Goal: Task Accomplishment & Management: Manage account settings

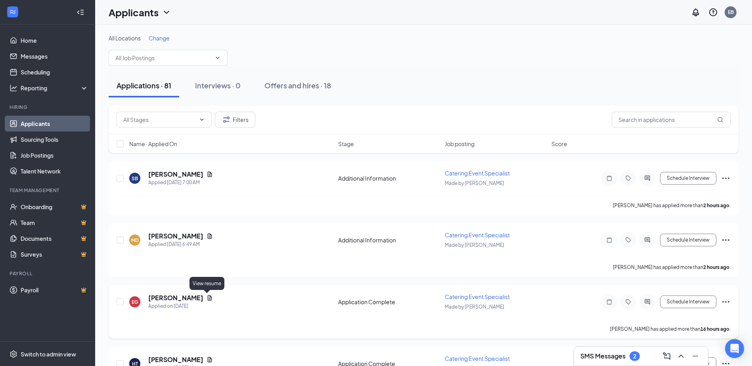
click at [208, 300] on icon "Document" at bounding box center [210, 297] width 4 height 5
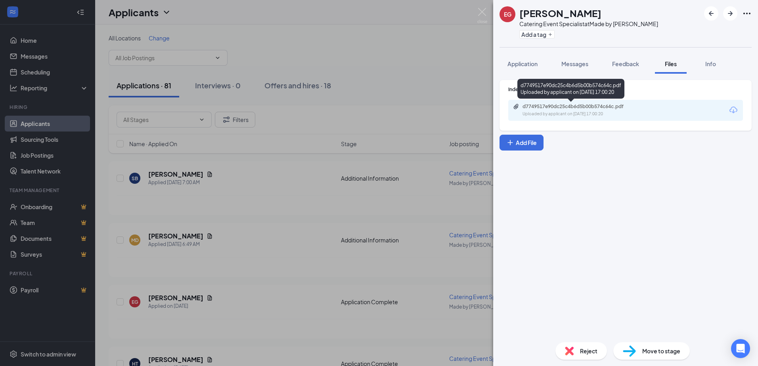
click at [562, 113] on div "Uploaded by applicant on Sep 15, 2025 at 17:00:20" at bounding box center [581, 114] width 119 height 6
click at [201, 245] on div "EG ELISE GUTIERREZ Catering Event Specialist at Made by Meg Add a tag Applicati…" at bounding box center [379, 183] width 758 height 366
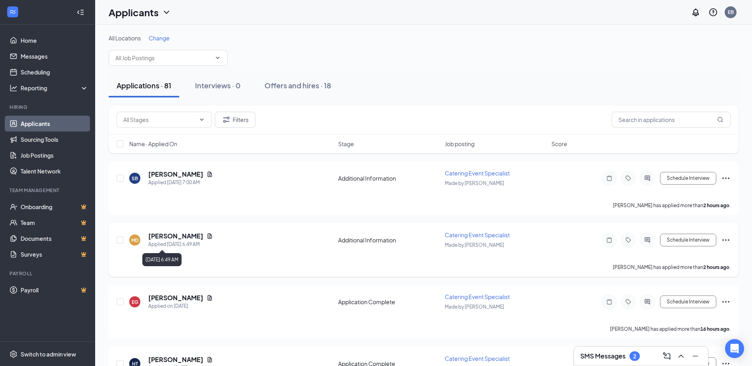
click at [208, 239] on icon "Document" at bounding box center [210, 235] width 4 height 5
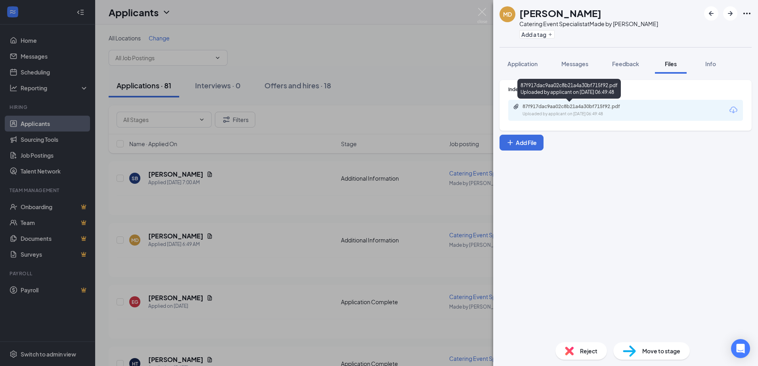
click at [596, 112] on div "Uploaded by applicant on Sep 16, 2025 at 06:49:48" at bounding box center [581, 114] width 119 height 6
click at [263, 193] on div "MD Maria Dimalanta Catering Event Specialist at Made by Meg Add a tag Applicati…" at bounding box center [379, 183] width 758 height 366
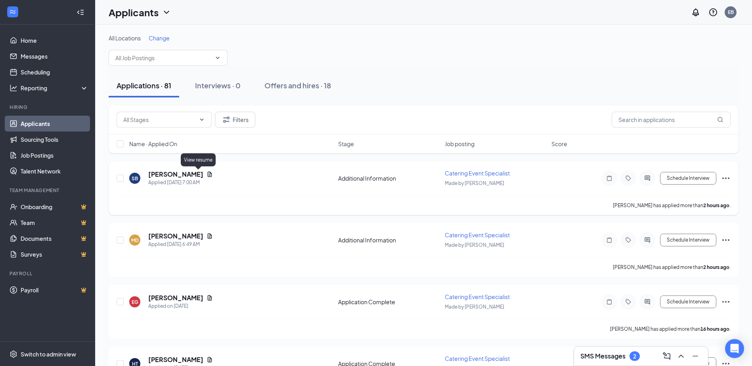
click at [208, 176] on icon "Document" at bounding box center [210, 174] width 4 height 5
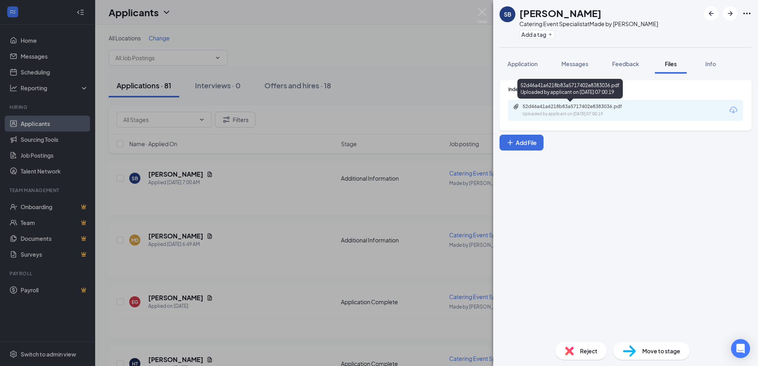
click at [586, 107] on div "52d46a41a6218b83a5717402e8383036.pdf" at bounding box center [577, 106] width 111 height 6
click at [428, 67] on div "SB Stacy Baldwin Catering Event Specialist at Made by Meg Add a tag Application…" at bounding box center [379, 183] width 758 height 366
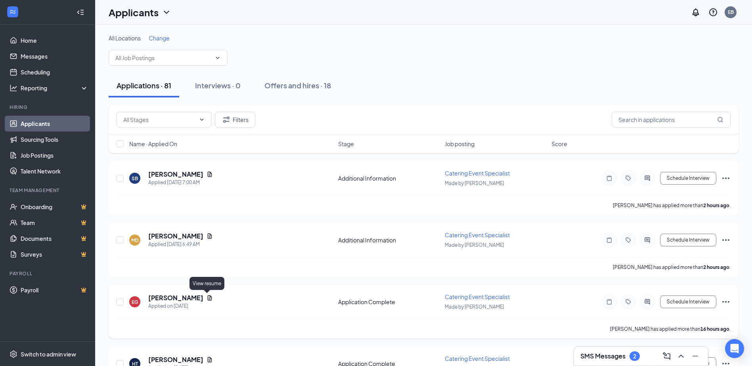
click at [207, 296] on icon "Document" at bounding box center [210, 298] width 6 height 6
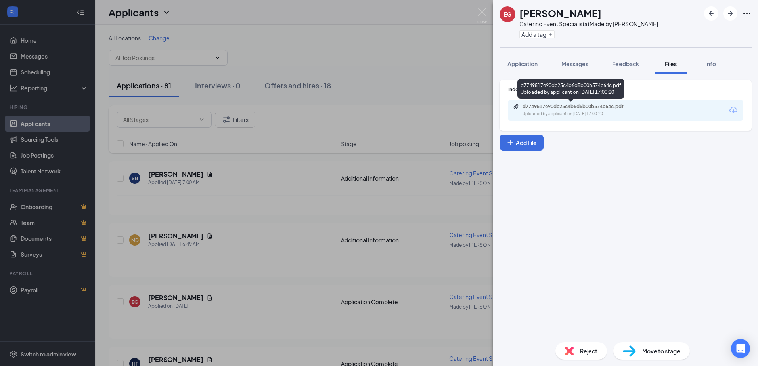
click at [548, 111] on div "d7749517e90dc25c4b6d5b00b574c64c.pdf Uploaded by applicant on Sep 15, 2025 at 1…" at bounding box center [577, 110] width 128 height 14
click at [429, 35] on div "EG ELISE GUTIERREZ Catering Event Specialist at Made by Meg Add a tag Applicati…" at bounding box center [379, 183] width 758 height 366
